Goal: Information Seeking & Learning: Learn about a topic

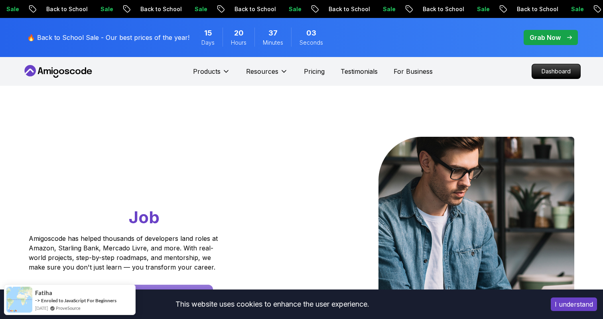
click at [560, 299] on button "I understand" at bounding box center [574, 305] width 46 height 14
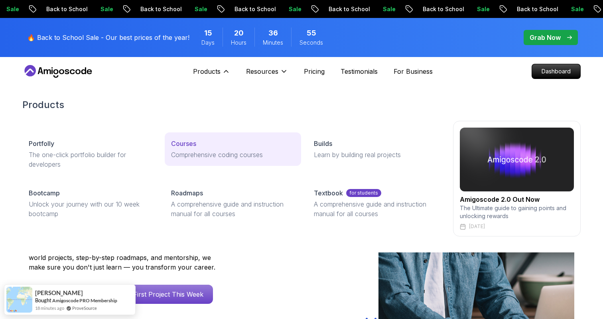
click at [210, 160] on link "Courses Comprehensive coding courses" at bounding box center [233, 149] width 136 height 34
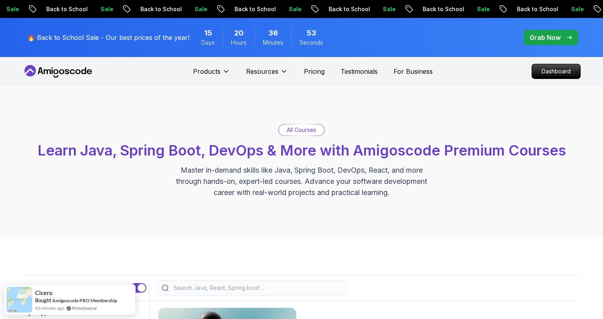
scroll to position [234, 0]
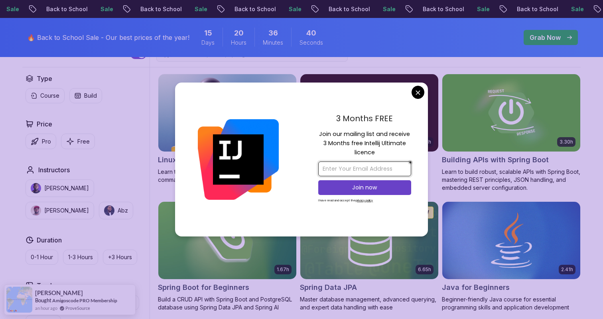
click at [369, 168] on input "email" at bounding box center [364, 169] width 93 height 15
type input "[EMAIL_ADDRESS][DOMAIN_NAME]"
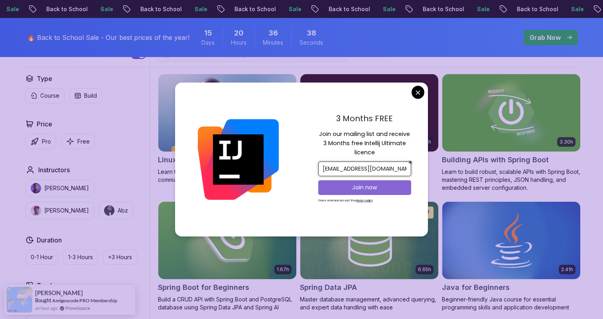
click at [372, 188] on p "Join now" at bounding box center [364, 187] width 75 height 8
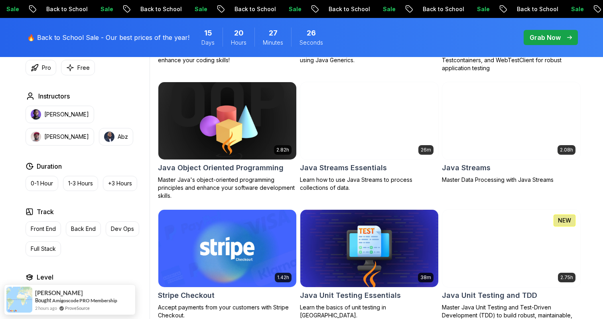
scroll to position [1227, 0]
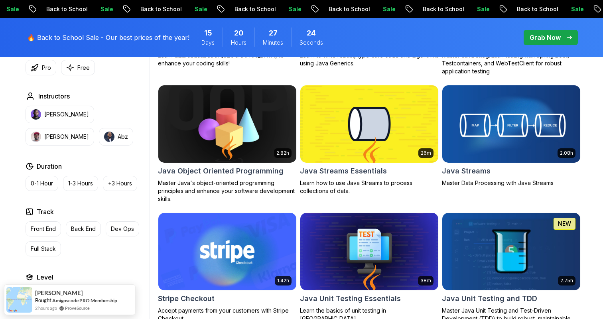
click at [266, 117] on img at bounding box center [227, 123] width 145 height 81
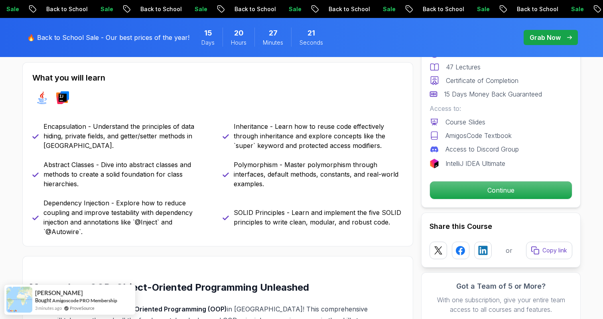
scroll to position [345, 0]
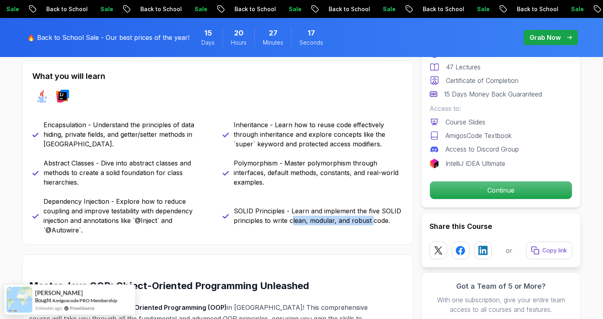
drag, startPoint x: 291, startPoint y: 217, endPoint x: 373, endPoint y: 219, distance: 81.4
click at [373, 219] on p "SOLID Principles - Learn and implement the five SOLID principles to write clean…" at bounding box center [319, 215] width 170 height 19
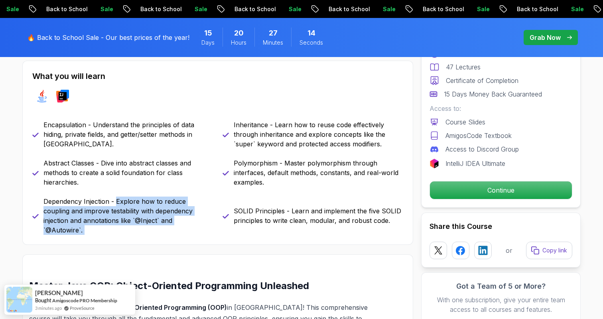
drag, startPoint x: 116, startPoint y: 201, endPoint x: 223, endPoint y: 203, distance: 106.9
click at [223, 203] on div "Encapsulation - Understand the principles of data hiding, private fields, and g…" at bounding box center [217, 177] width 371 height 115
click at [223, 203] on div "SOLID Principles - Learn and implement the five SOLID principles to write clean…" at bounding box center [313, 216] width 181 height 38
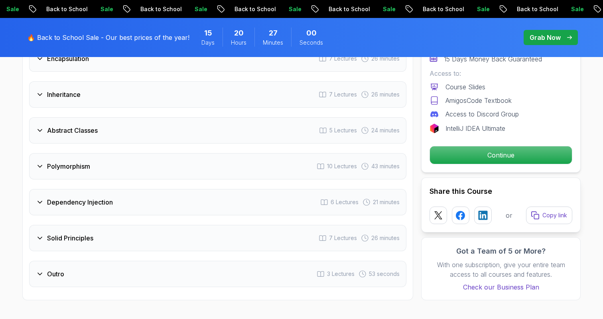
scroll to position [1169, 0]
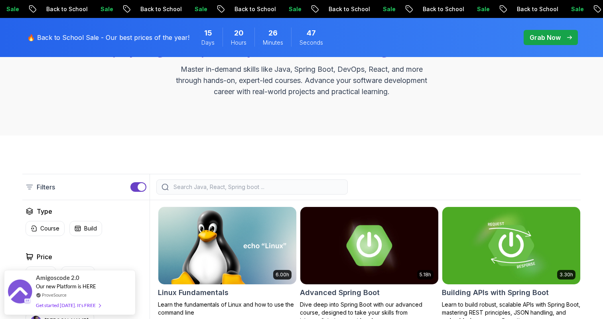
scroll to position [131, 0]
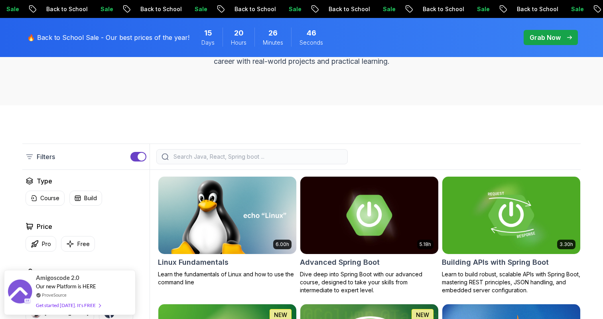
click at [322, 156] on input "search" at bounding box center [257, 157] width 171 height 8
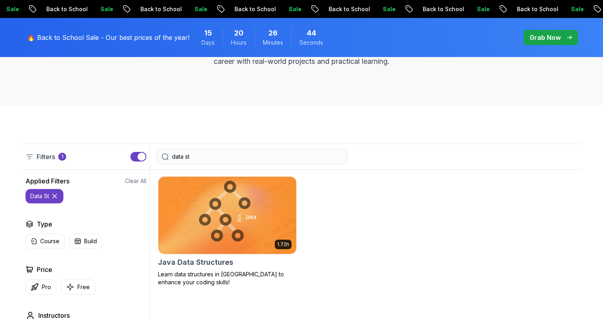
type input "data str"
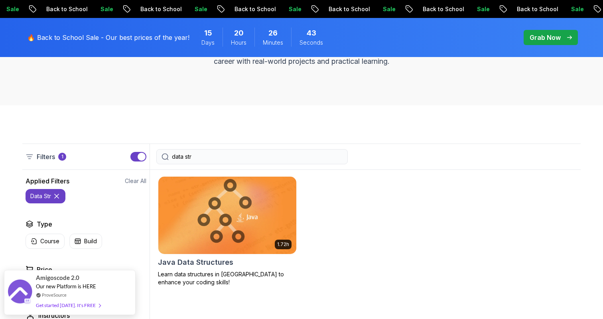
click at [198, 234] on img at bounding box center [227, 215] width 145 height 81
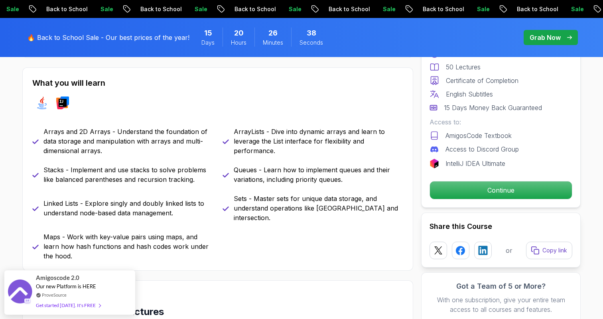
scroll to position [341, 0]
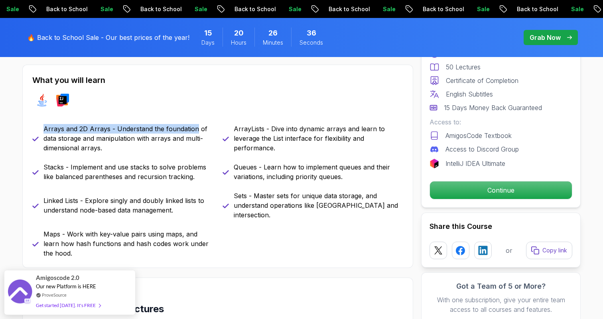
drag, startPoint x: 44, startPoint y: 128, endPoint x: 194, endPoint y: 130, distance: 150.4
click at [194, 130] on p "Arrays and 2D Arrays - Understand the foundation of data storage and manipulati…" at bounding box center [128, 138] width 170 height 29
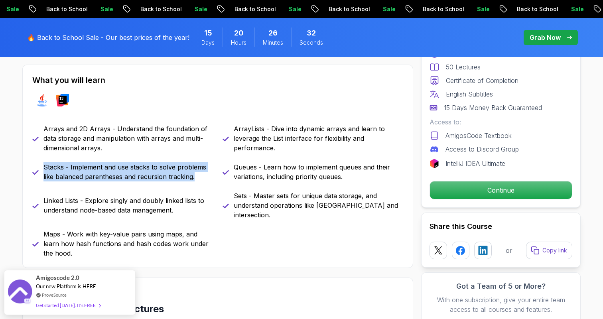
drag, startPoint x: 44, startPoint y: 170, endPoint x: 191, endPoint y: 183, distance: 147.9
click at [192, 183] on div "Arrays and 2D Arrays - Understand the foundation of data storage and manipulati…" at bounding box center [217, 191] width 371 height 134
click at [191, 183] on div "Arrays and 2D Arrays - Understand the foundation of data storage and manipulati…" at bounding box center [217, 191] width 371 height 134
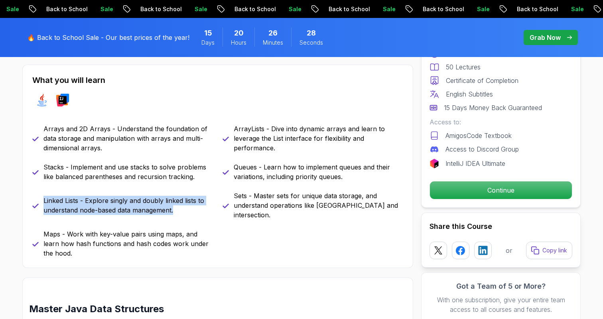
drag, startPoint x: 42, startPoint y: 194, endPoint x: 215, endPoint y: 206, distance: 173.1
click at [215, 206] on div "Arrays and 2D Arrays - Understand the foundation of data storage and manipulati…" at bounding box center [217, 191] width 371 height 134
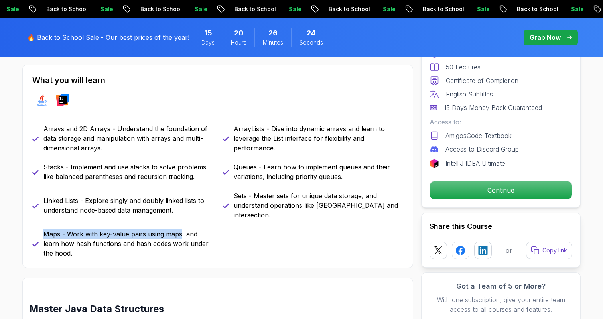
drag, startPoint x: 45, startPoint y: 224, endPoint x: 179, endPoint y: 226, distance: 134.0
click at [180, 229] on p "Maps - Work with key-value pairs using maps, and learn how hash functions and h…" at bounding box center [128, 243] width 170 height 29
click at [179, 229] on p "Maps - Work with key-value pairs using maps, and learn how hash functions and h…" at bounding box center [128, 243] width 170 height 29
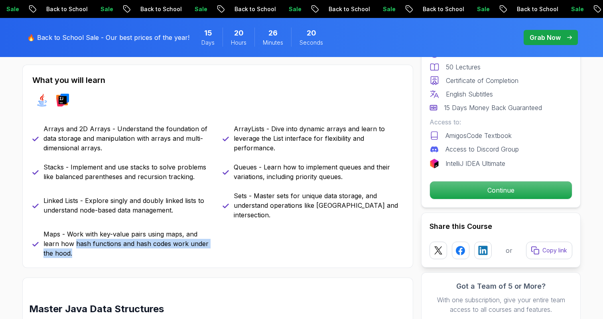
drag, startPoint x: 57, startPoint y: 234, endPoint x: 201, endPoint y: 242, distance: 143.8
click at [201, 242] on p "Maps - Work with key-value pairs using maps, and learn how hash functions and h…" at bounding box center [128, 243] width 170 height 29
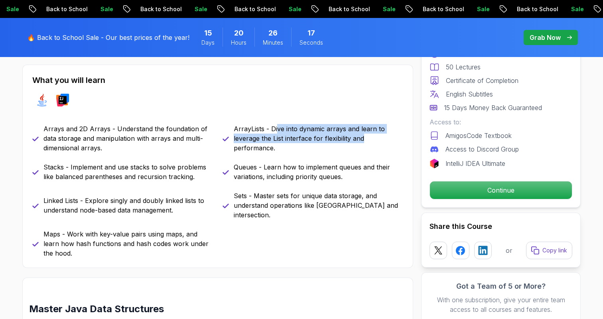
drag, startPoint x: 277, startPoint y: 126, endPoint x: 366, endPoint y: 135, distance: 89.4
click at [366, 135] on p "ArrayLists - Dive into dynamic arrays and learn to leverage the List interface …" at bounding box center [319, 138] width 170 height 29
click at [366, 136] on p "ArrayLists - Dive into dynamic arrays and learn to leverage the List interface …" at bounding box center [319, 138] width 170 height 29
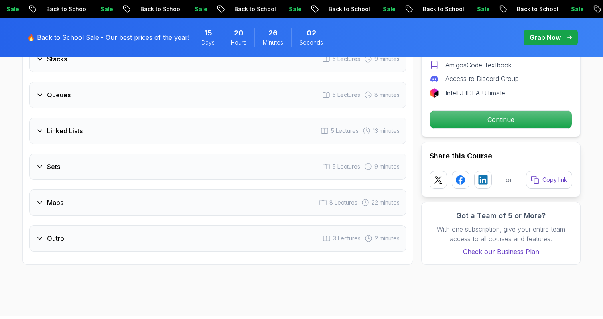
scroll to position [1314, 0]
click at [124, 189] on div "Maps 8 Lectures 22 minutes" at bounding box center [217, 202] width 377 height 26
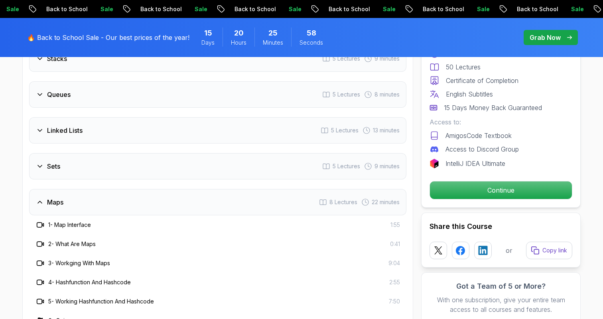
click at [124, 189] on div "Maps 8 Lectures 22 minutes" at bounding box center [217, 202] width 377 height 26
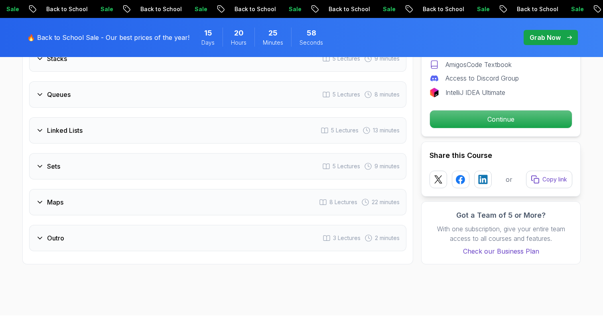
click at [145, 160] on div "Sets 5 Lectures 9 minutes" at bounding box center [217, 166] width 377 height 26
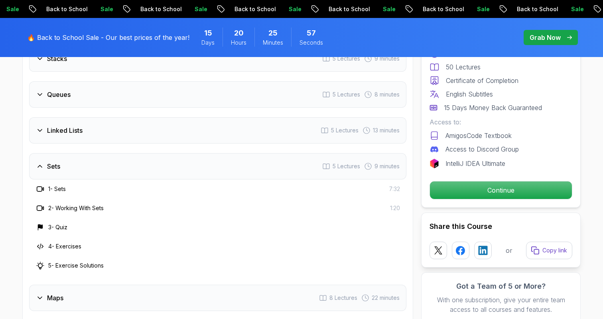
click at [145, 160] on div "Sets 5 Lectures 9 minutes" at bounding box center [217, 166] width 377 height 26
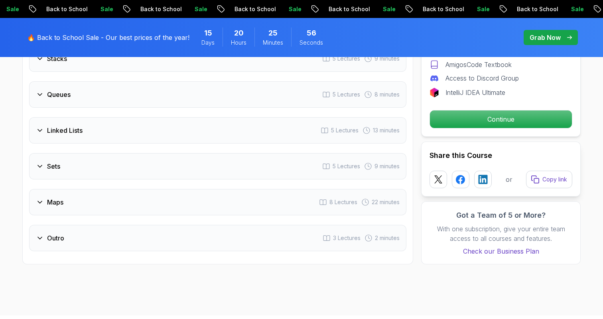
click at [202, 117] on div "Linked Lists 5 Lectures 13 minutes" at bounding box center [217, 130] width 377 height 26
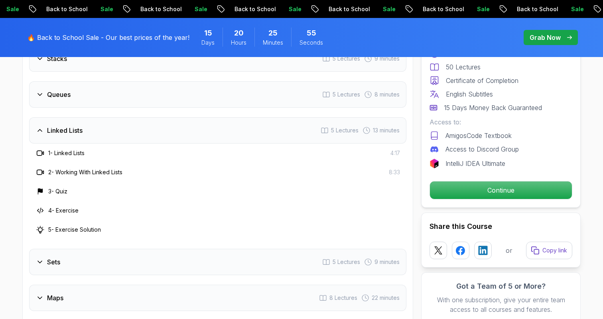
click at [244, 117] on div "Linked Lists 5 Lectures 13 minutes" at bounding box center [217, 130] width 377 height 26
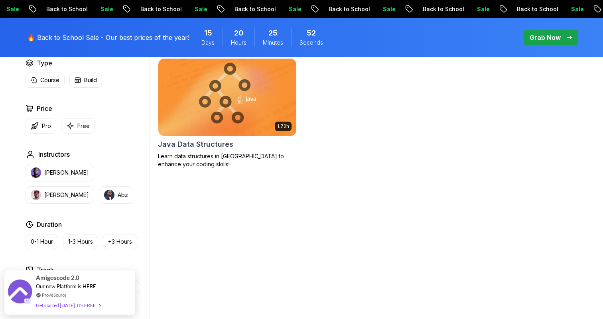
scroll to position [261, 0]
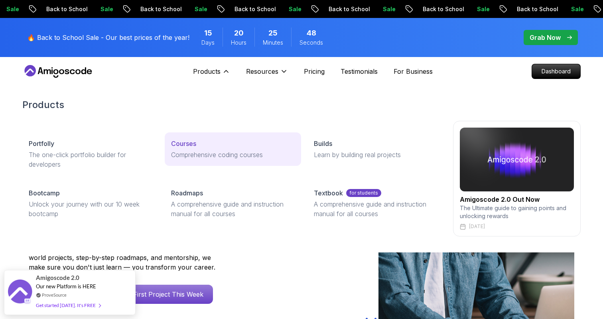
click at [196, 142] on p "Courses" at bounding box center [183, 144] width 25 height 10
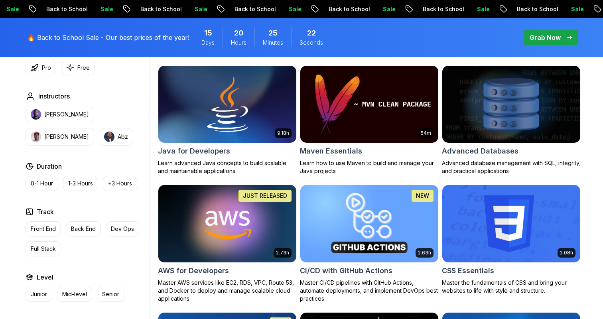
scroll to position [491, 0]
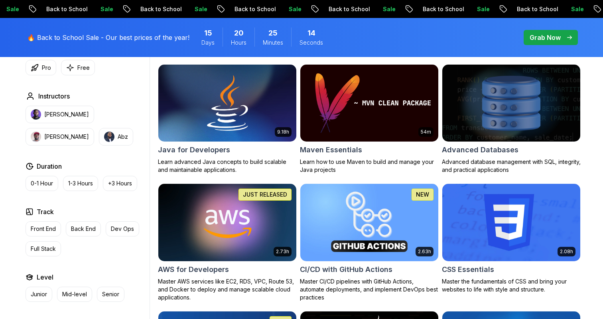
click at [520, 162] on p "Advanced database management with SQL, integrity, and practical applications" at bounding box center [511, 166] width 139 height 16
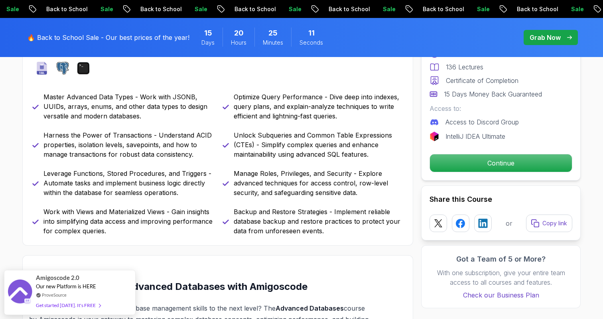
scroll to position [377, 0]
